Goal: Navigation & Orientation: Find specific page/section

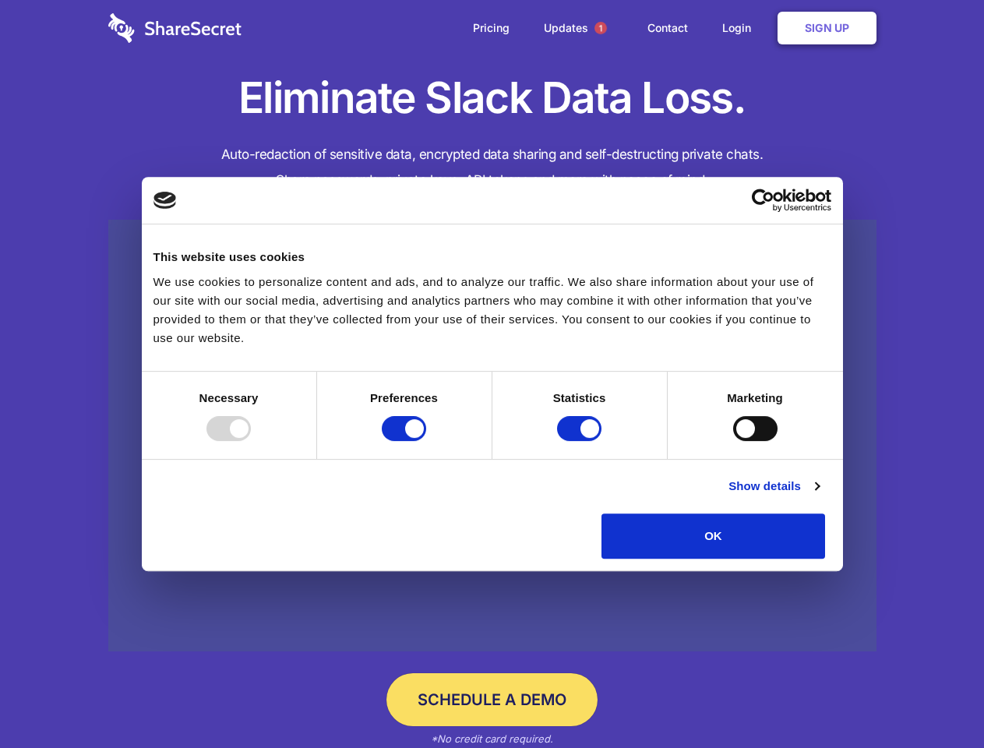
click at [251, 441] on div at bounding box center [228, 428] width 44 height 25
click at [426, 441] on input "Preferences" at bounding box center [404, 428] width 44 height 25
checkbox input "false"
click at [581, 441] on input "Statistics" at bounding box center [579, 428] width 44 height 25
checkbox input "false"
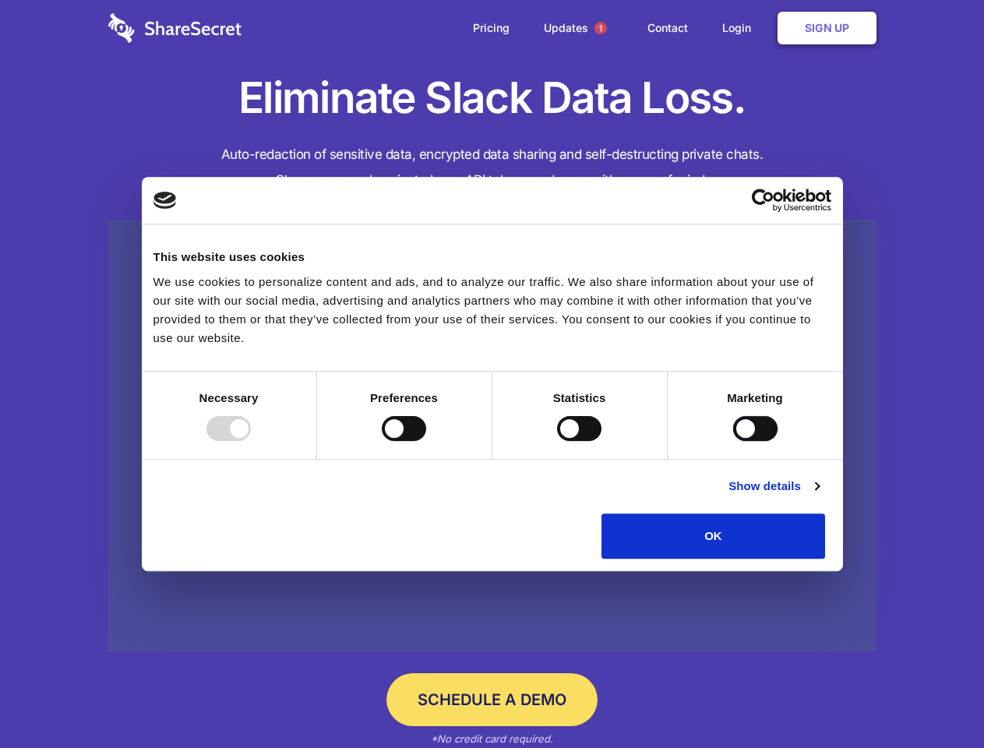
click at [733, 441] on input "Marketing" at bounding box center [755, 428] width 44 height 25
checkbox input "true"
click at [818, 495] on link "Show details" at bounding box center [773, 486] width 90 height 19
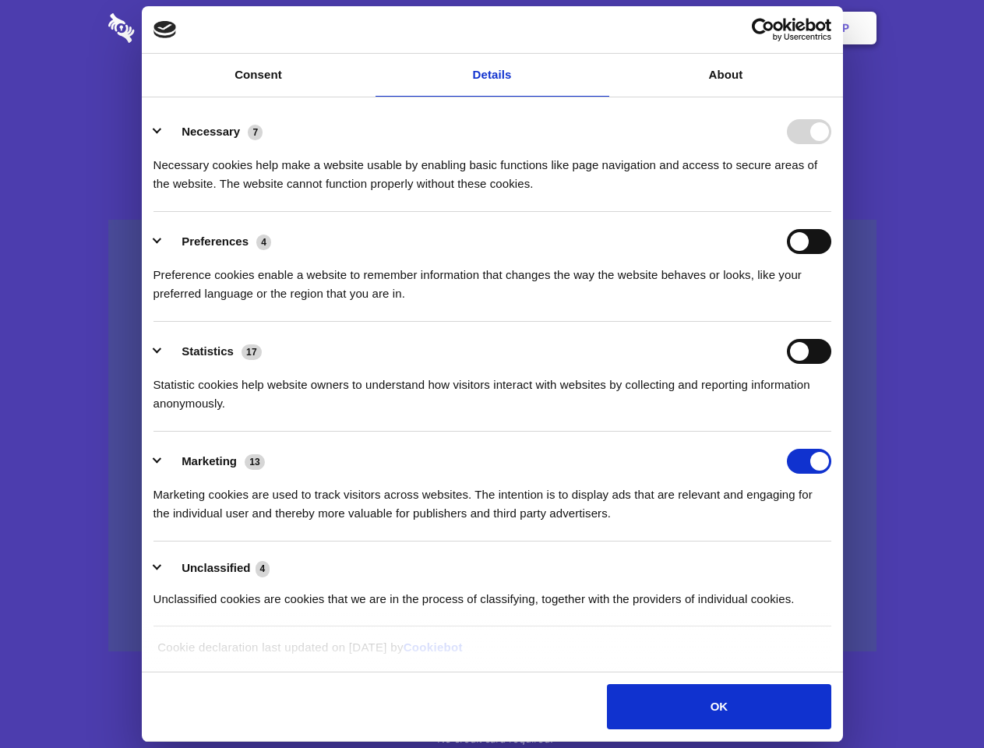
click at [831, 212] on li "Necessary 7 Necessary cookies help make a website usable by enabling basic func…" at bounding box center [492, 157] width 678 height 110
click at [600, 28] on span "1" at bounding box center [600, 28] width 12 height 12
